Goal: Check status: Check status

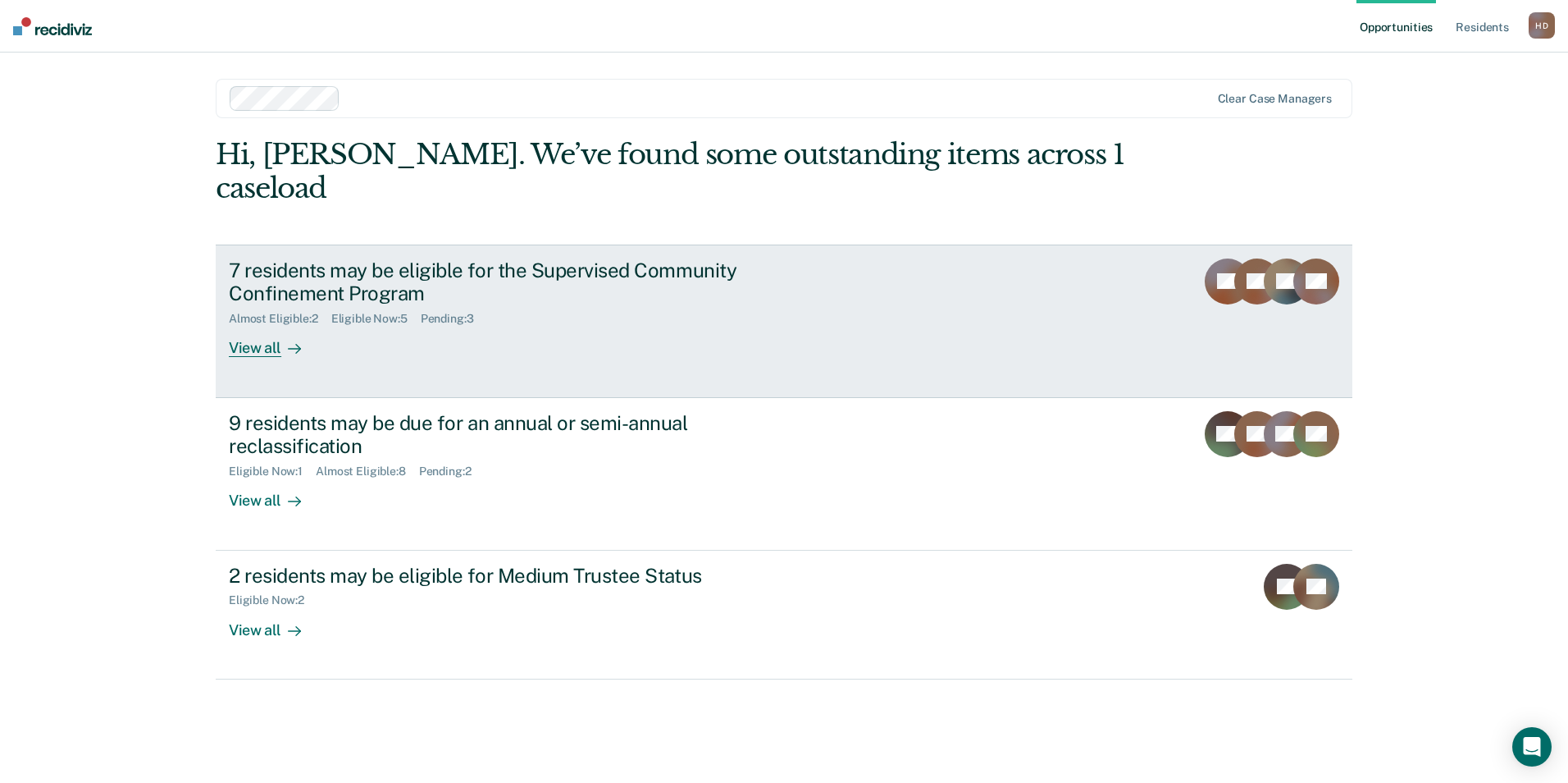
click at [722, 306] on div "7 residents may be eligible for the Supervised Community Confinement Program Al…" at bounding box center [537, 308] width 615 height 100
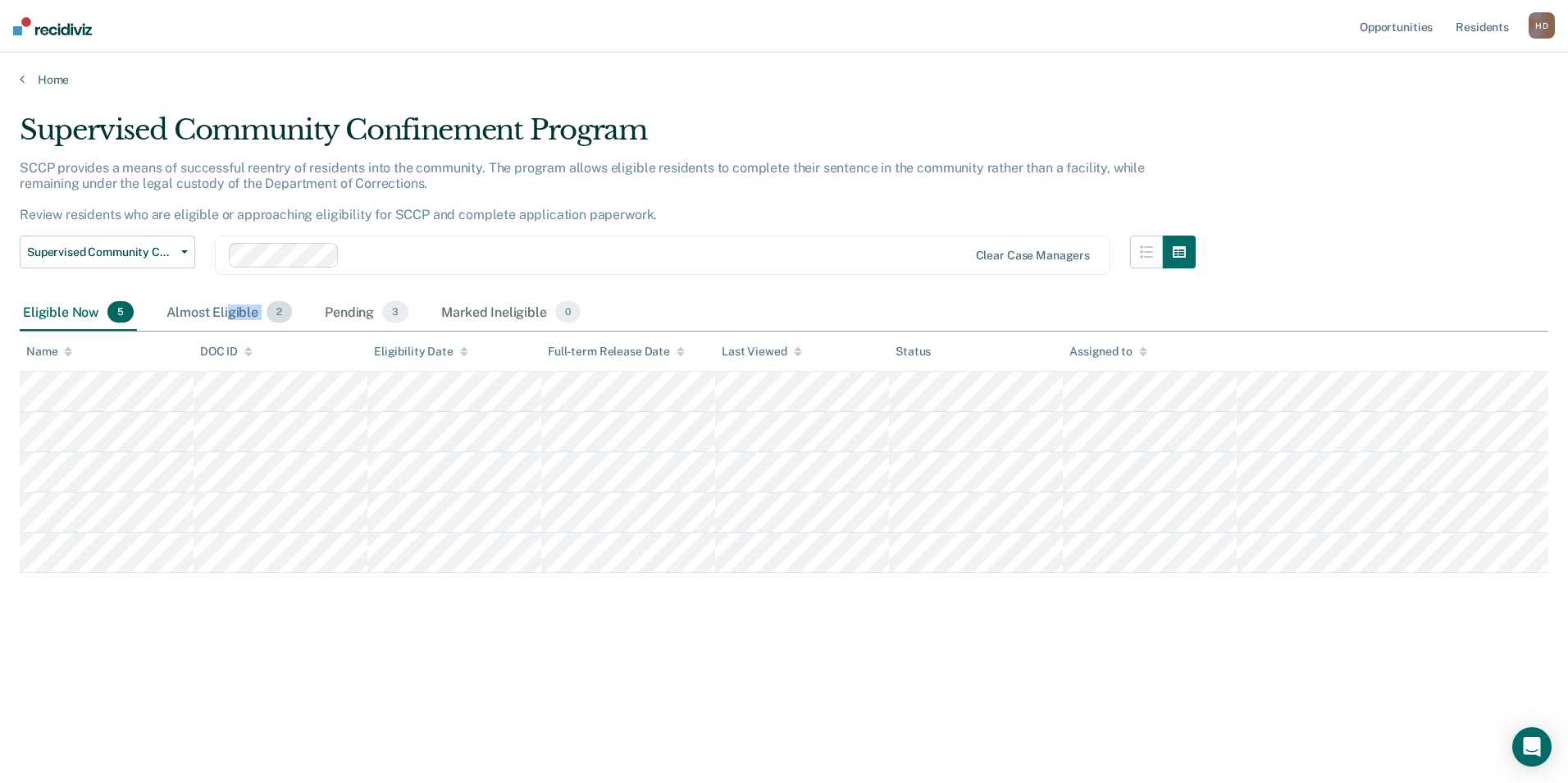
click at [229, 321] on div "Almost Eligible 2" at bounding box center [229, 312] width 132 height 36
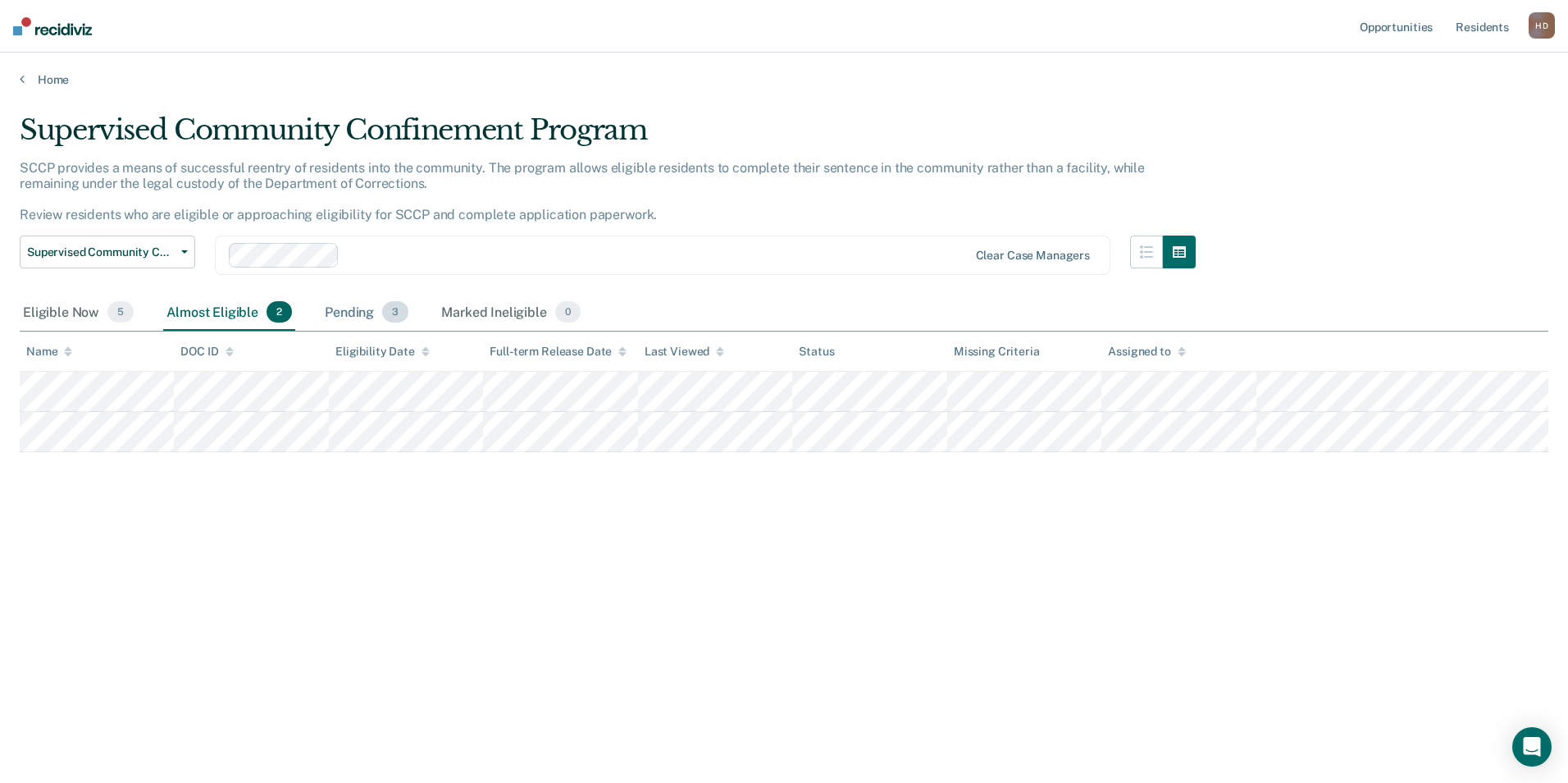
drag, startPoint x: 229, startPoint y: 321, endPoint x: 357, endPoint y: 323, distance: 128.0
click at [357, 324] on div "Pending 3" at bounding box center [367, 312] width 91 height 36
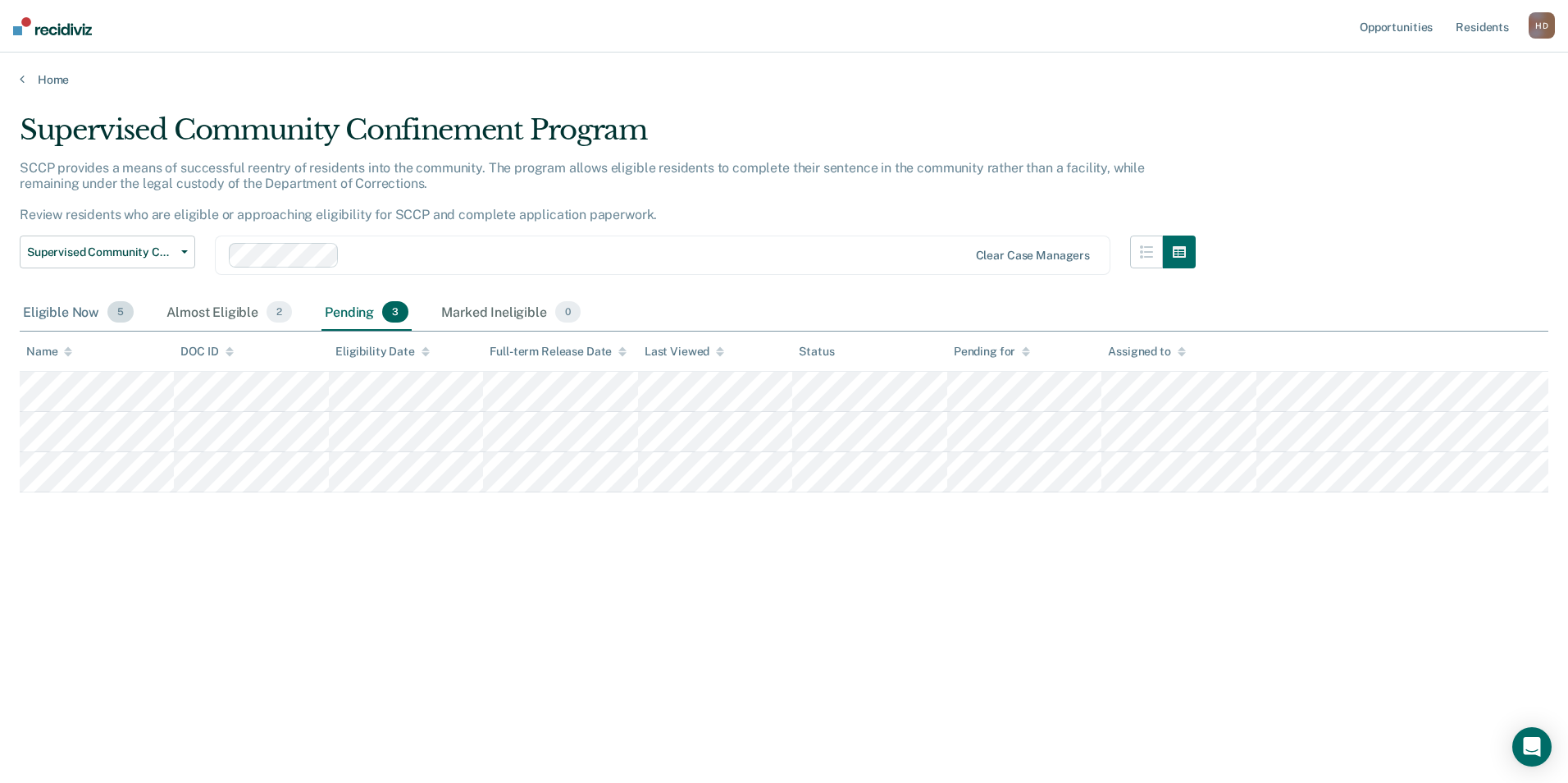
click at [59, 308] on div "Eligible Now 5" at bounding box center [78, 312] width 117 height 36
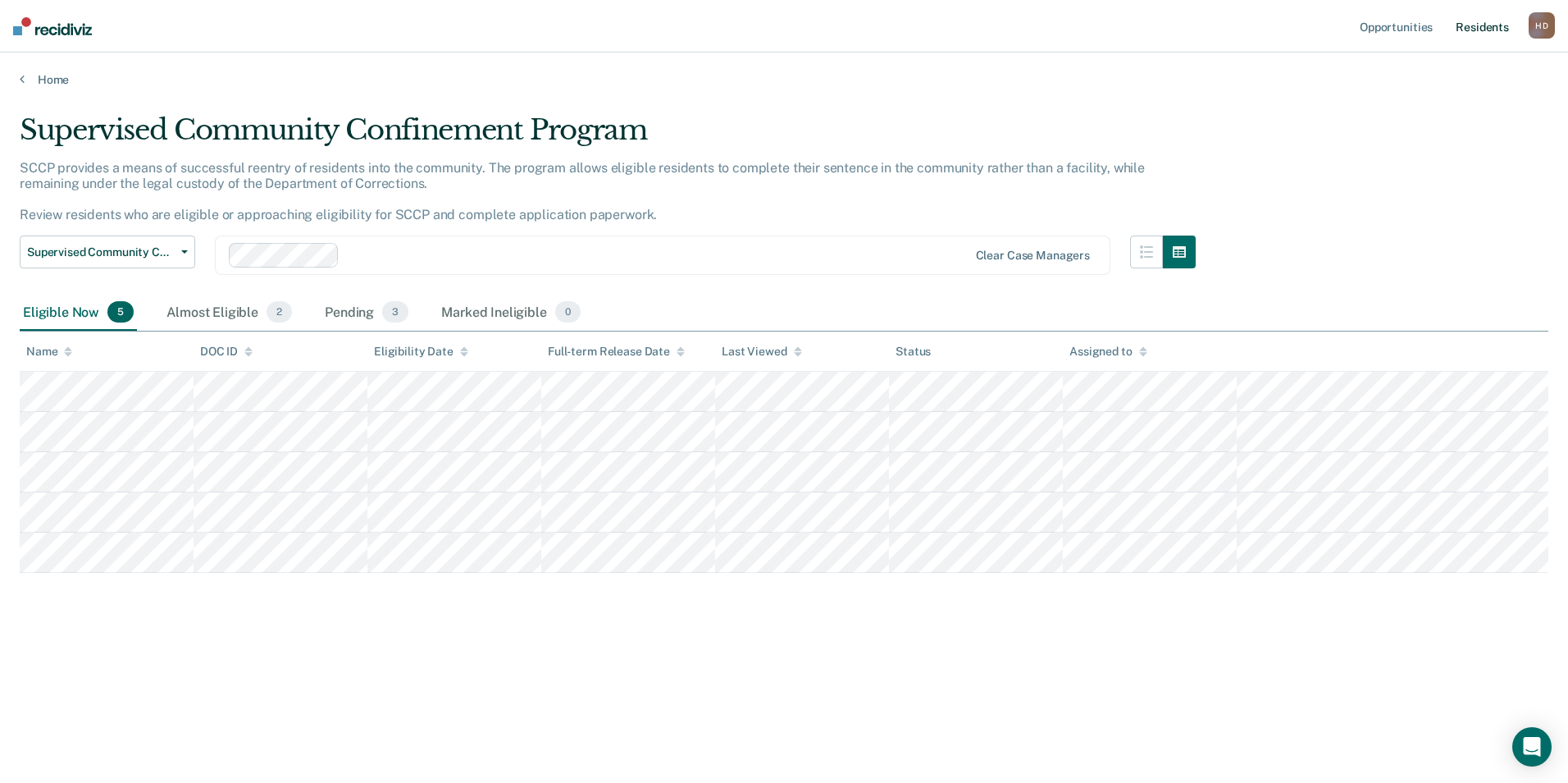
click at [1479, 30] on link "Resident s" at bounding box center [1482, 26] width 60 height 52
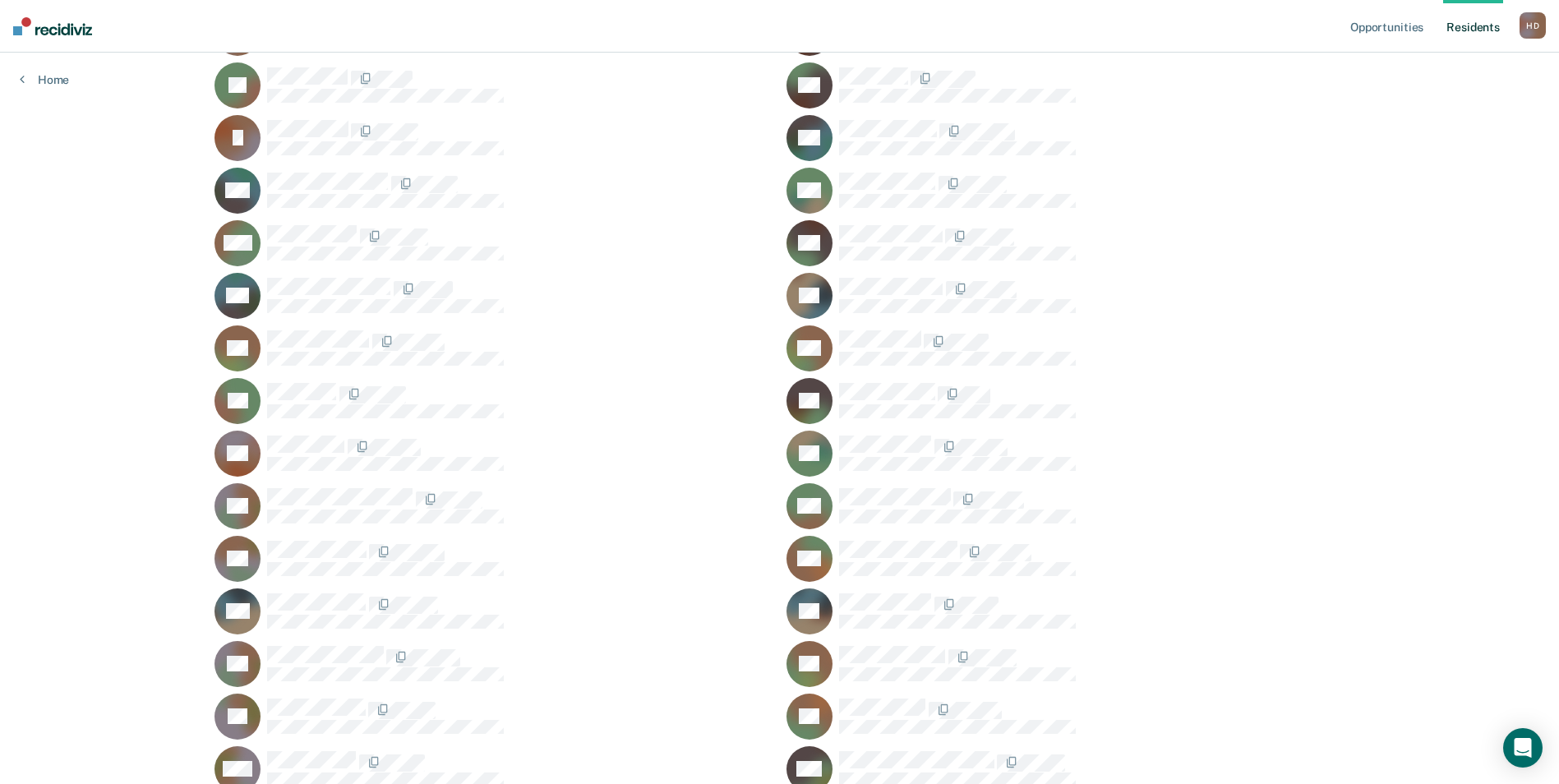
scroll to position [1204, 0]
